Goal: Check status

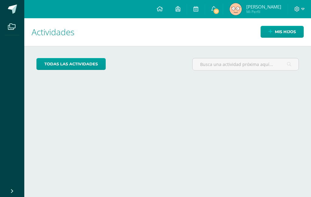
click at [249, 10] on span "Mi Perfil" at bounding box center [264, 11] width 35 height 5
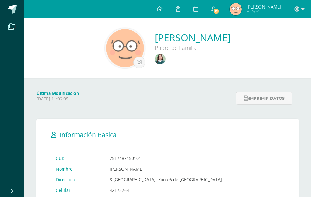
click at [155, 65] on link at bounding box center [161, 60] width 12 height 12
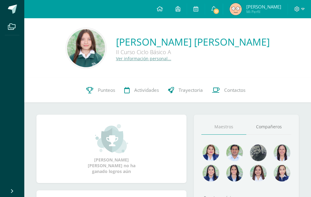
click at [102, 94] on link "Punteos" at bounding box center [101, 90] width 38 height 24
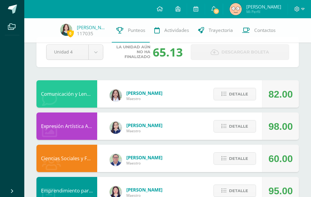
scroll to position [15, 0]
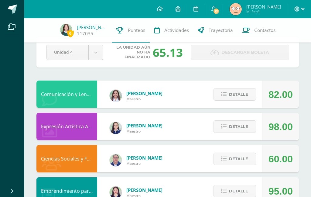
click at [226, 97] on icon at bounding box center [224, 94] width 5 height 5
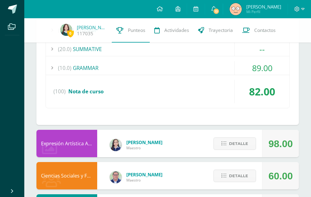
scroll to position [248, 0]
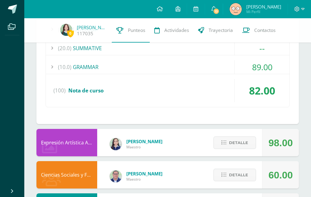
click at [226, 144] on icon at bounding box center [224, 142] width 5 height 5
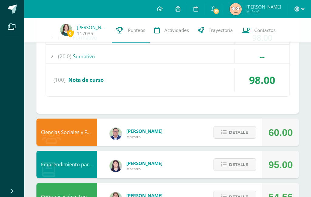
scroll to position [418, 0]
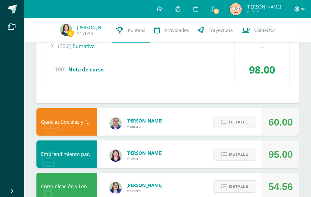
click at [235, 127] on span "Detalle" at bounding box center [238, 121] width 19 height 11
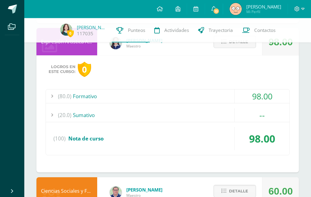
scroll to position [348, 0]
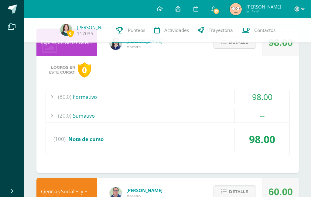
click at [213, 97] on div "(80.0) Formativo" at bounding box center [168, 97] width 244 height 14
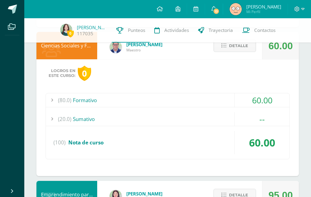
scroll to position [553, 0]
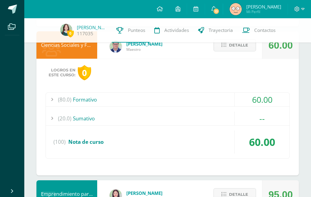
click at [230, 100] on div "(80.0) Formativo" at bounding box center [168, 100] width 244 height 14
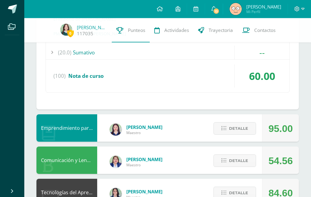
scroll to position [689, 0]
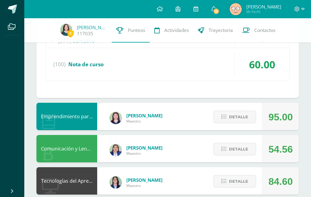
click at [241, 117] on span "Detalle" at bounding box center [238, 116] width 19 height 11
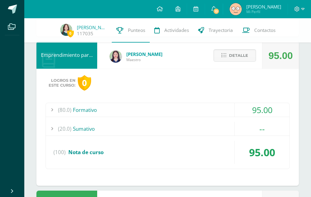
scroll to position [760, 0]
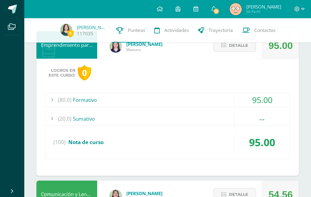
click at [241, 99] on div "95.00" at bounding box center [262, 100] width 55 height 14
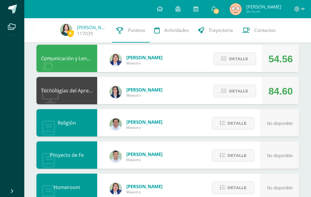
scroll to position [880, 0]
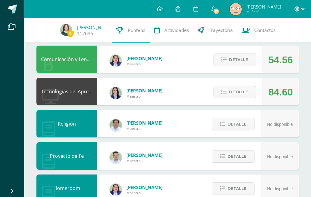
click at [232, 64] on span "Detalle" at bounding box center [238, 59] width 19 height 11
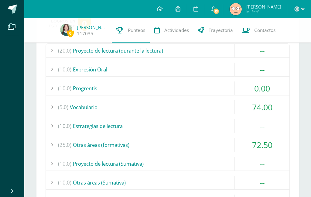
scroll to position [946, 0]
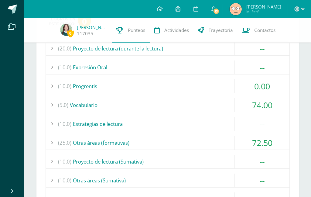
click at [237, 104] on div "74.00" at bounding box center [262, 105] width 55 height 14
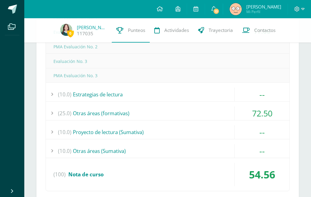
scroll to position [965, 0]
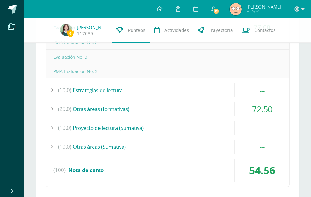
click at [259, 108] on div "72.50" at bounding box center [262, 109] width 55 height 14
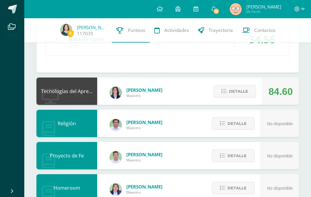
scroll to position [1070, 0]
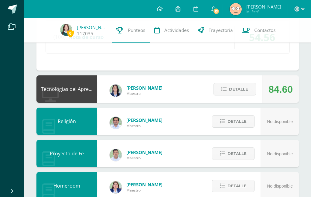
click at [246, 92] on span "Detalle" at bounding box center [238, 89] width 19 height 11
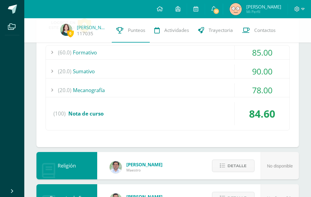
scroll to position [1142, 0]
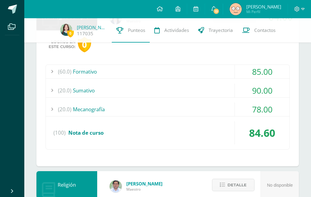
click at [268, 70] on div "85.00" at bounding box center [262, 72] width 55 height 14
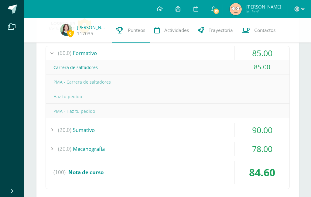
scroll to position [1113, 0]
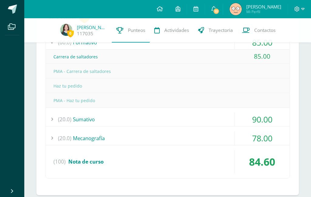
click at [263, 113] on div "90.00" at bounding box center [262, 119] width 55 height 14
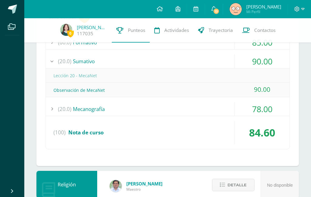
scroll to position [1121, 0]
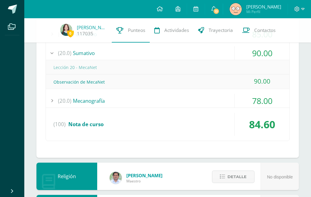
click at [268, 102] on div "78.00" at bounding box center [262, 101] width 55 height 14
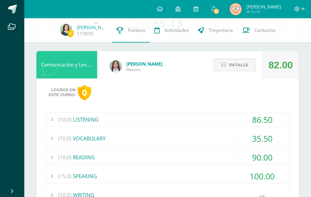
scroll to position [0, 0]
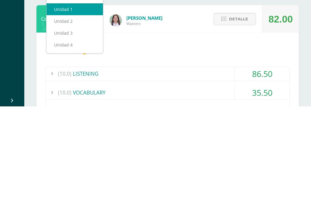
select select "Unidad 1"
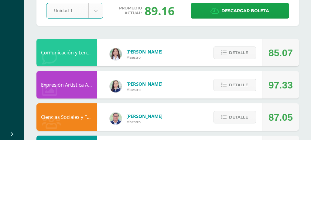
click at [91, 96] on div "Comunicación y Lenguaje, [GEOGRAPHIC_DATA]" at bounding box center [66, 109] width 61 height 27
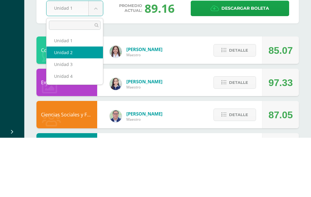
select select "Unidad 2"
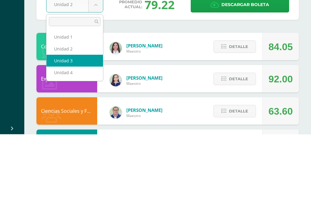
select select "Unidad 3"
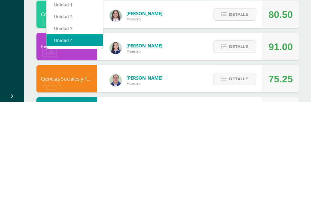
select select "Unidad 4"
